Goal: Communication & Community: Answer question/provide support

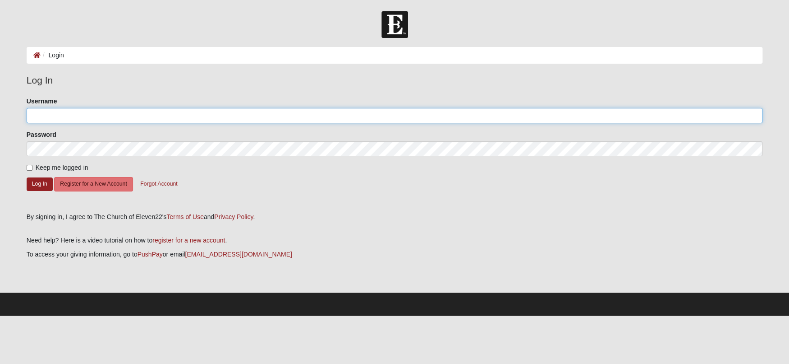
click at [41, 113] on input "Username" at bounding box center [395, 115] width 737 height 15
type input "cindylou"
click at [32, 181] on button "Log In" at bounding box center [40, 183] width 26 height 13
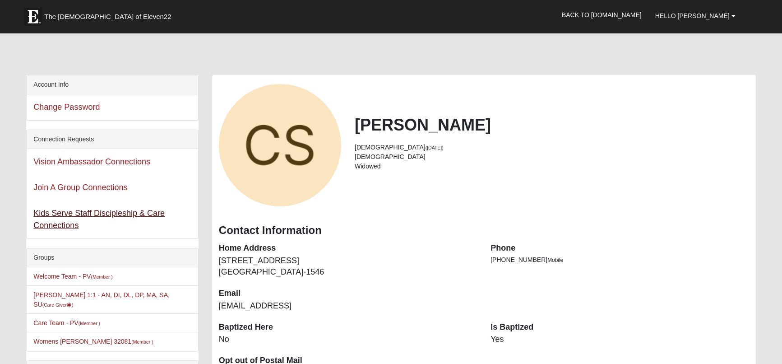
scroll to position [250, 0]
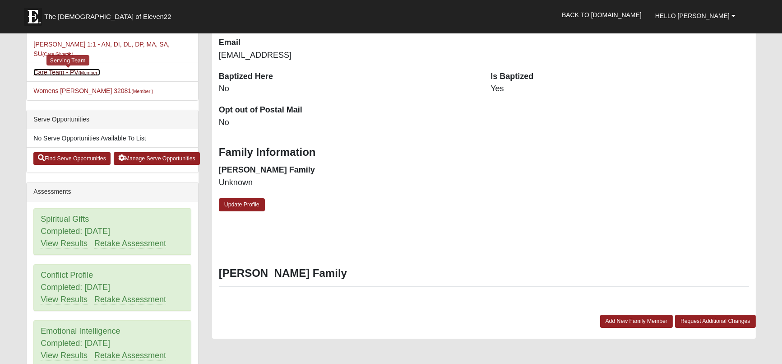
click at [72, 71] on link "Care Team - PV (Member )" at bounding box center [66, 72] width 67 height 7
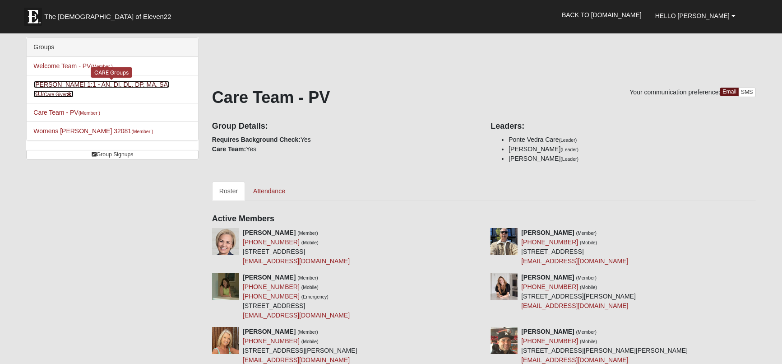
click at [68, 82] on link "[PERSON_NAME] 1:1 - AN, DI, DL, DP, MA, SA, SU (Care Giver )" at bounding box center [101, 89] width 136 height 17
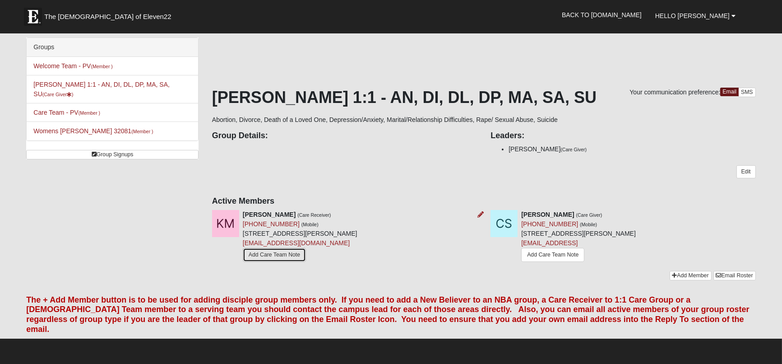
click at [295, 258] on link "Add Care Team Note" at bounding box center [274, 255] width 63 height 14
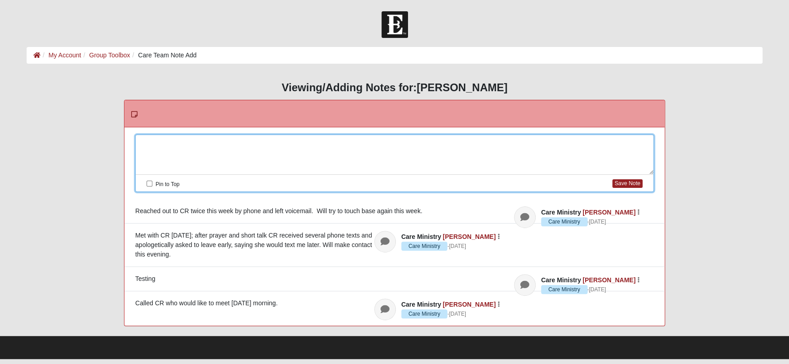
click at [178, 143] on div at bounding box center [395, 155] width 518 height 40
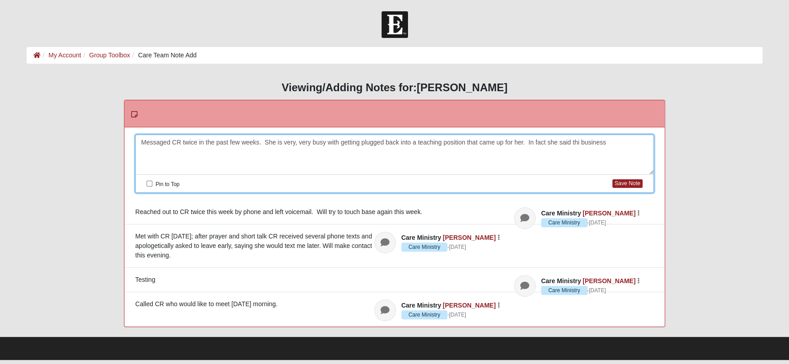
click at [580, 142] on div "Messaged CR twice in the past few weeks. She is very, very busy with getting pl…" at bounding box center [395, 155] width 518 height 40
click at [596, 143] on div "Messaged CR twice in the past few weeks. She is very, very busy with getting pl…" at bounding box center [395, 155] width 518 height 40
click at [616, 143] on div "Messaged CR twice in the past few weeks. She is very, very busy with getting pl…" at bounding box center [395, 155] width 518 height 40
click at [249, 151] on div "Messaged CR twice in the past few weeks. She is very, very busy with getting pl…" at bounding box center [395, 155] width 518 height 40
click at [396, 150] on div "Messaged CR twice in the past few weeks. She is very, very busy with getting pl…" at bounding box center [395, 155] width 518 height 40
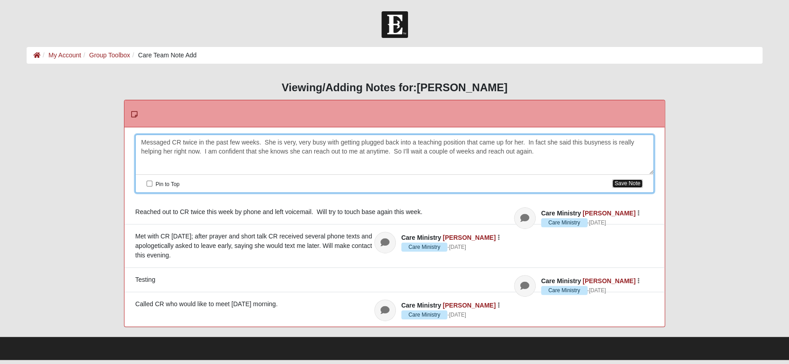
click at [628, 184] on button "Save Note" at bounding box center [627, 183] width 30 height 9
